Goal: Complete application form

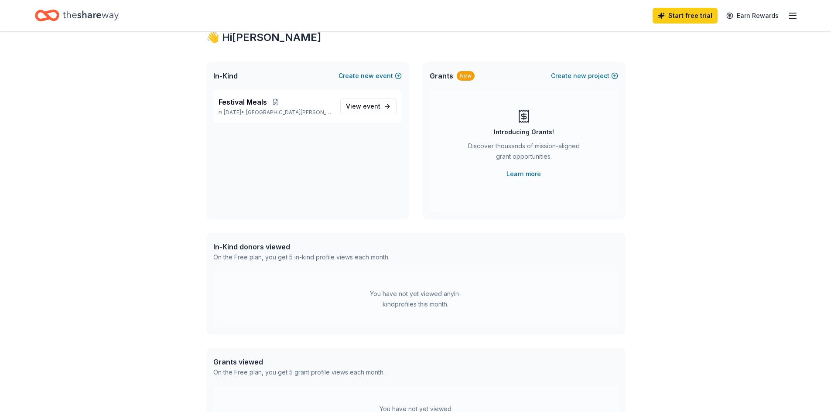
scroll to position [44, 0]
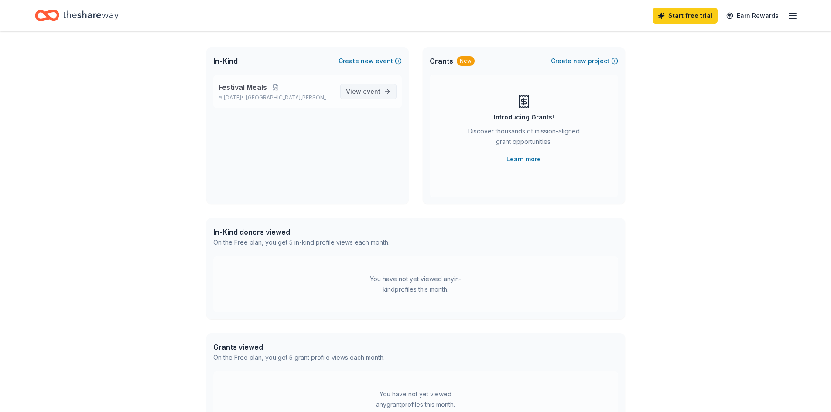
click at [371, 96] on span "View event" at bounding box center [363, 91] width 34 height 10
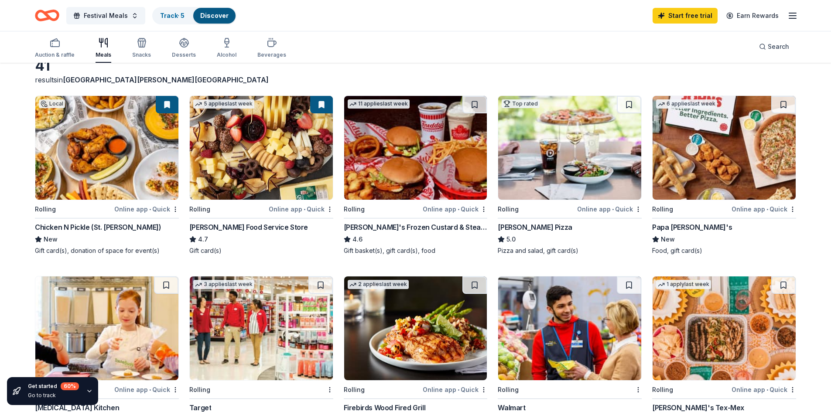
scroll to position [44, 0]
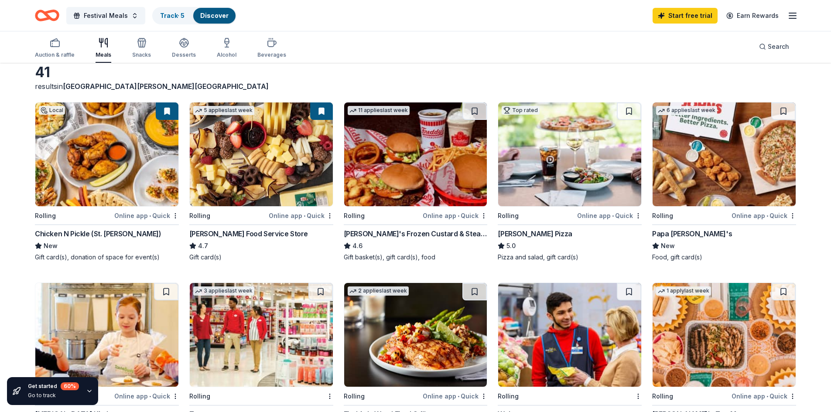
click at [729, 174] on img at bounding box center [723, 154] width 143 height 104
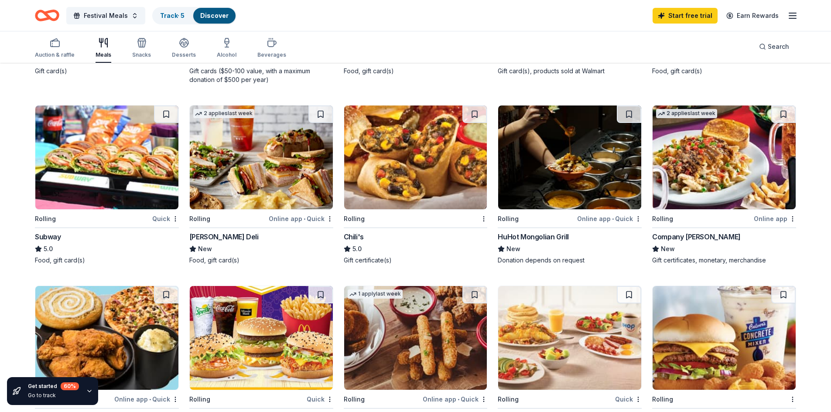
scroll to position [334, 0]
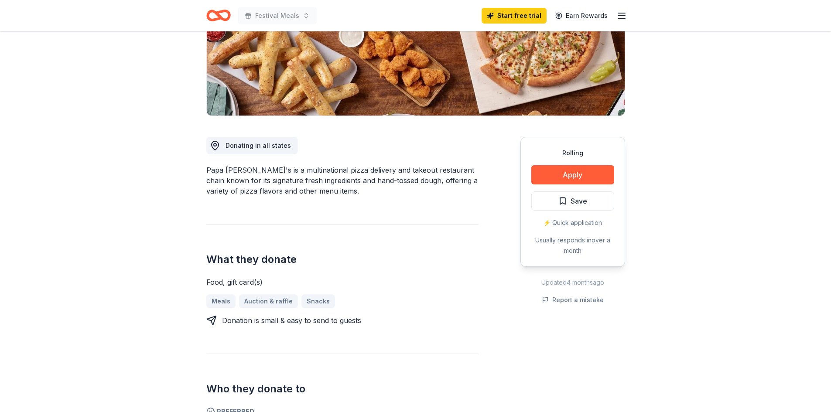
scroll to position [174, 0]
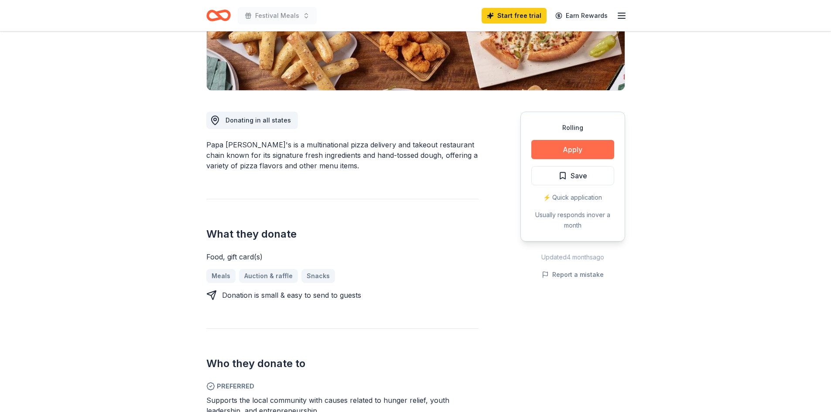
click at [577, 149] on button "Apply" at bounding box center [572, 149] width 83 height 19
click at [596, 150] on button "Apply" at bounding box center [572, 149] width 83 height 19
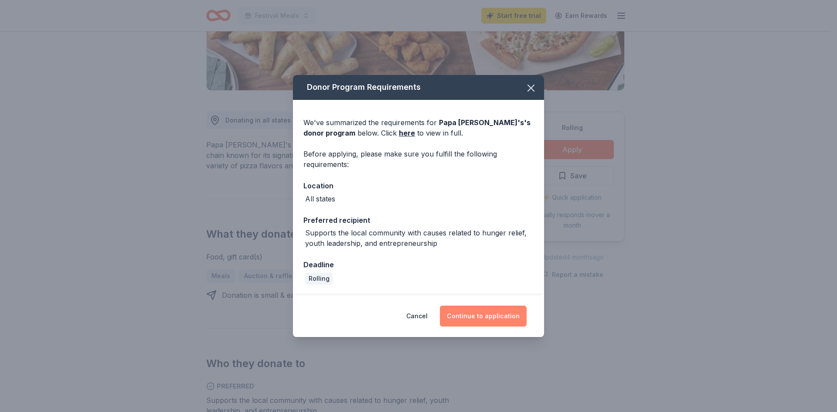
click at [478, 312] on button "Continue to application" at bounding box center [483, 316] width 87 height 21
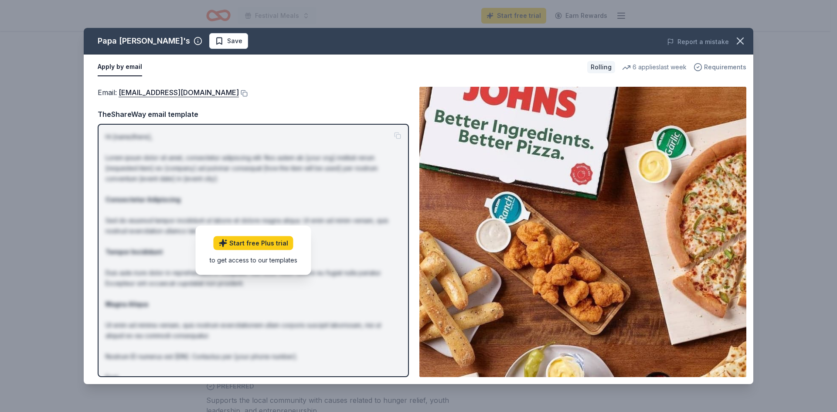
click at [733, 66] on span "Requirements" at bounding box center [725, 67] width 42 height 10
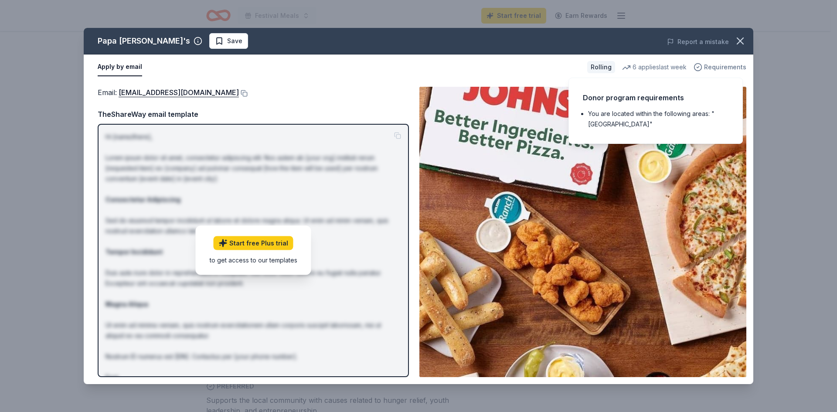
click at [732, 66] on span "Requirements" at bounding box center [725, 67] width 42 height 10
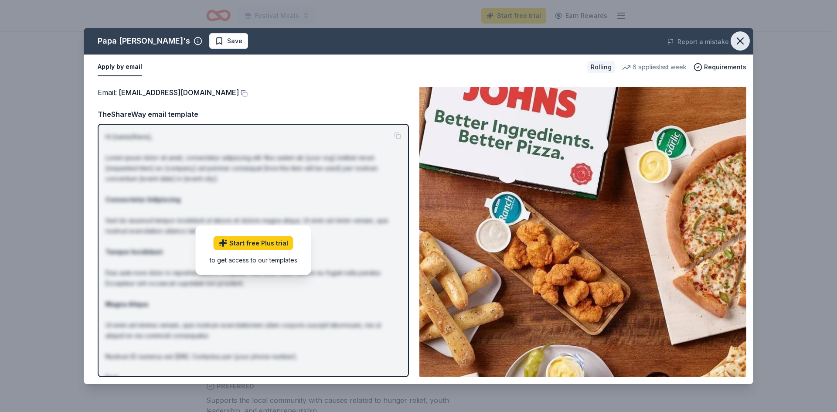
click at [739, 40] on icon "button" at bounding box center [740, 41] width 6 height 6
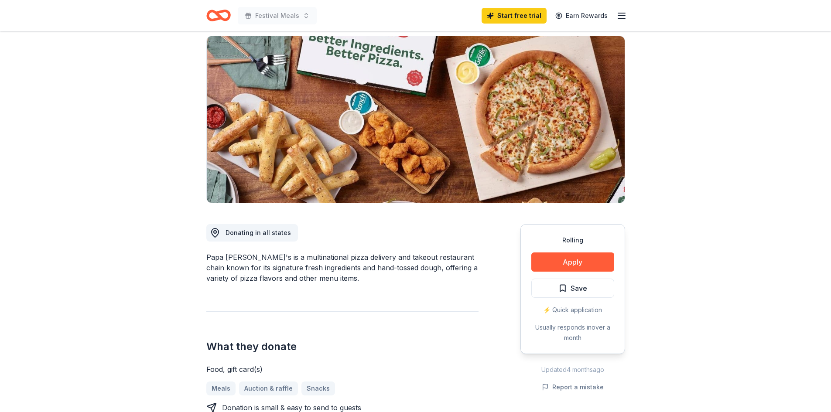
scroll to position [0, 0]
